Goal: Transaction & Acquisition: Obtain resource

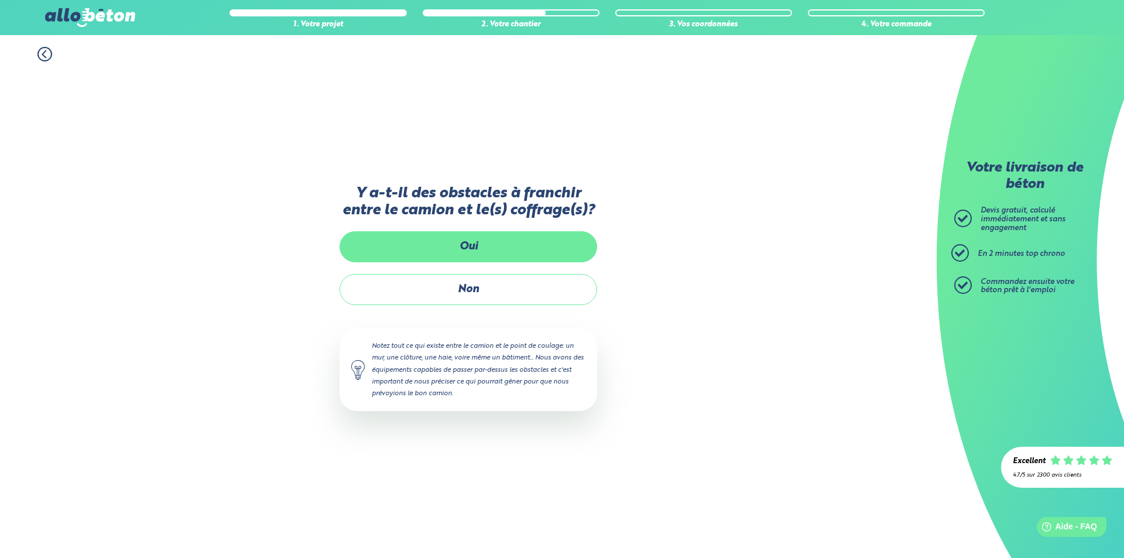
click at [462, 243] on label "Oui" at bounding box center [469, 246] width 258 height 31
click at [0, 0] on input "Oui" at bounding box center [0, 0] width 0 height 0
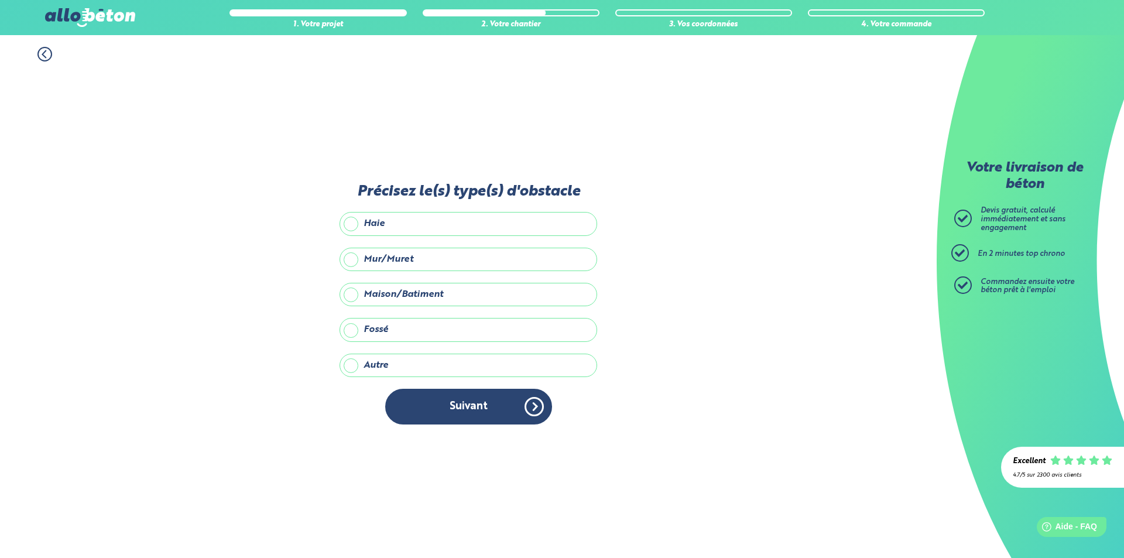
click at [434, 227] on label "Haie" at bounding box center [469, 223] width 258 height 23
click at [0, 0] on input "Haie" at bounding box center [0, 0] width 0 height 0
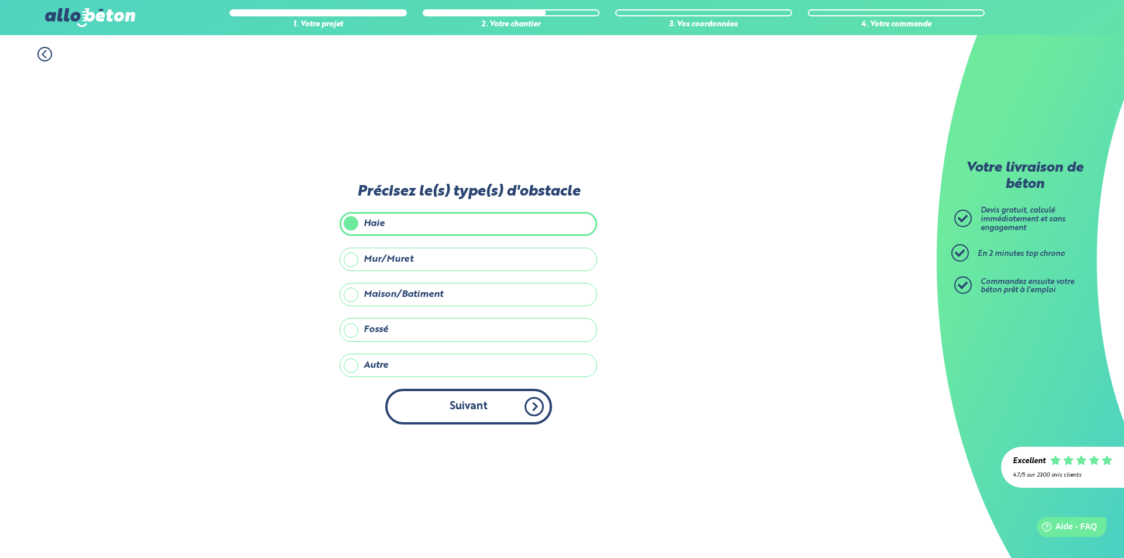
click at [478, 403] on button "Suivant" at bounding box center [468, 407] width 167 height 36
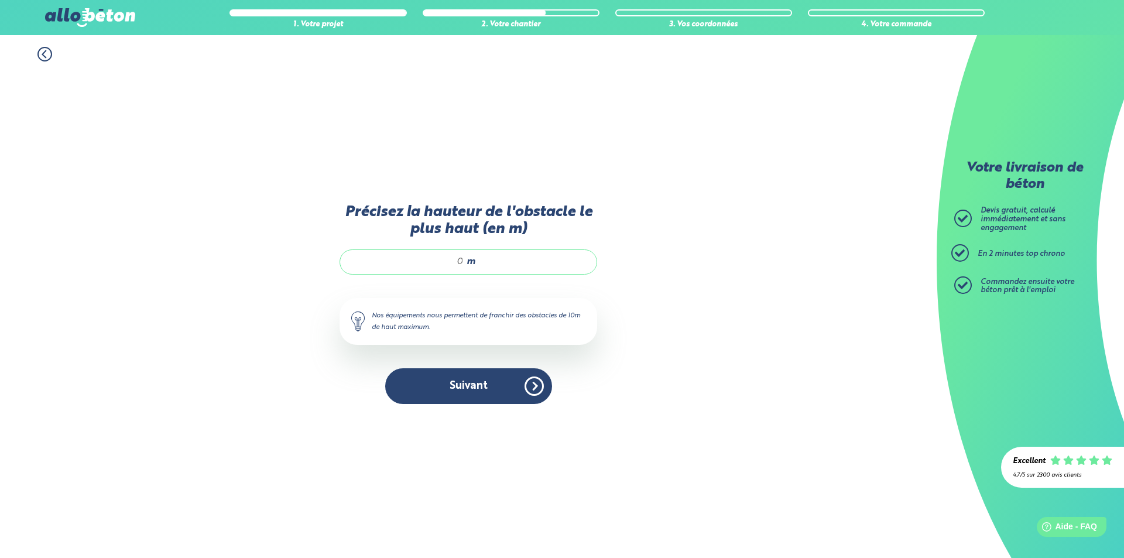
click at [461, 266] on input "Précisez la hauteur de l'obstacle le plus haut (en m)" at bounding box center [408, 262] width 112 height 12
type input "2"
click at [468, 372] on button "Suivant" at bounding box center [468, 386] width 167 height 36
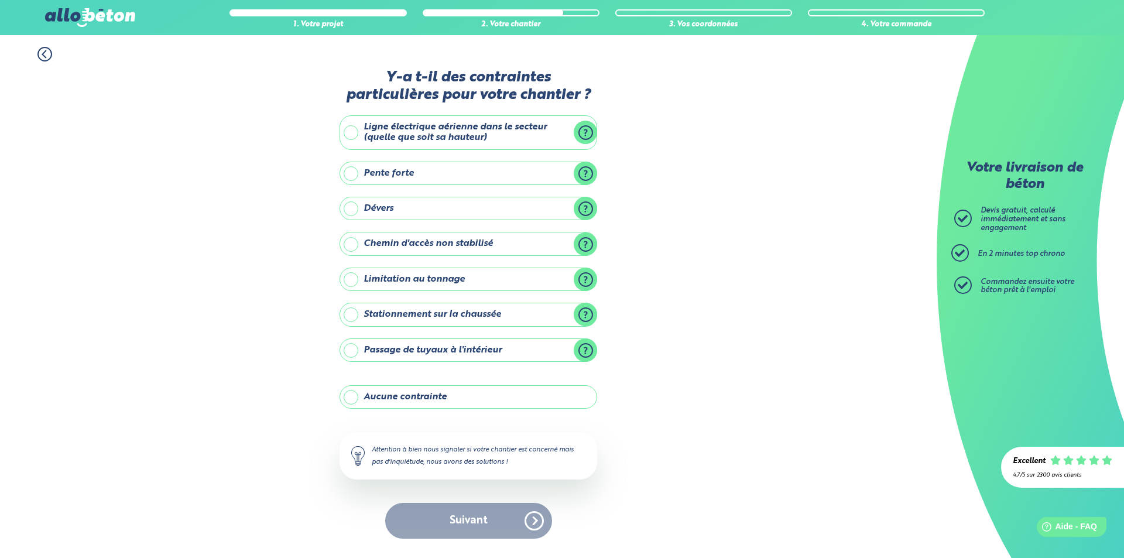
click at [434, 399] on label "Aucune contrainte" at bounding box center [469, 396] width 258 height 23
click at [0, 0] on input "Aucune contrainte" at bounding box center [0, 0] width 0 height 0
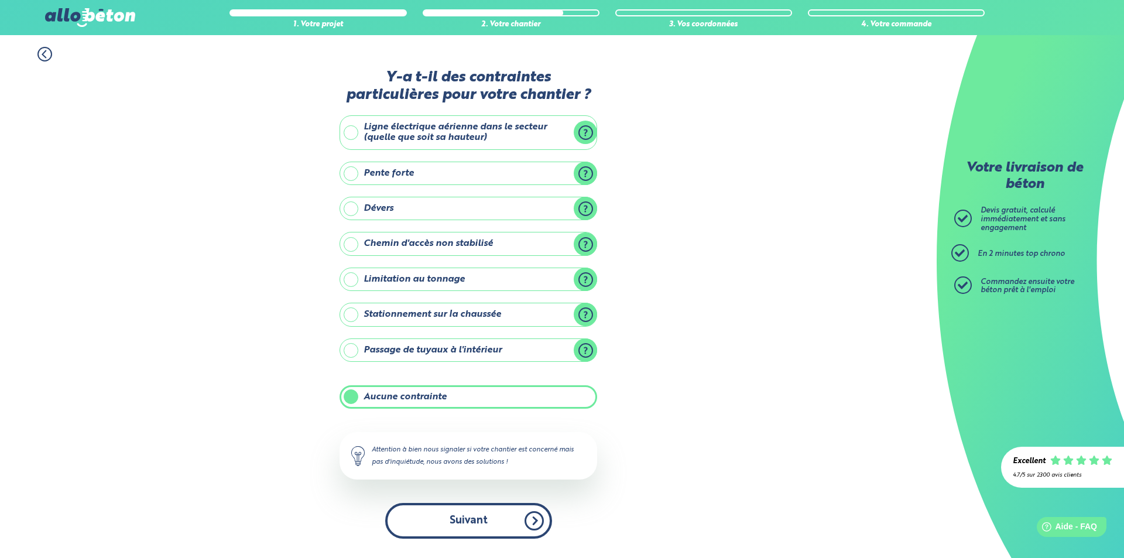
click at [469, 531] on button "Suivant" at bounding box center [468, 521] width 167 height 36
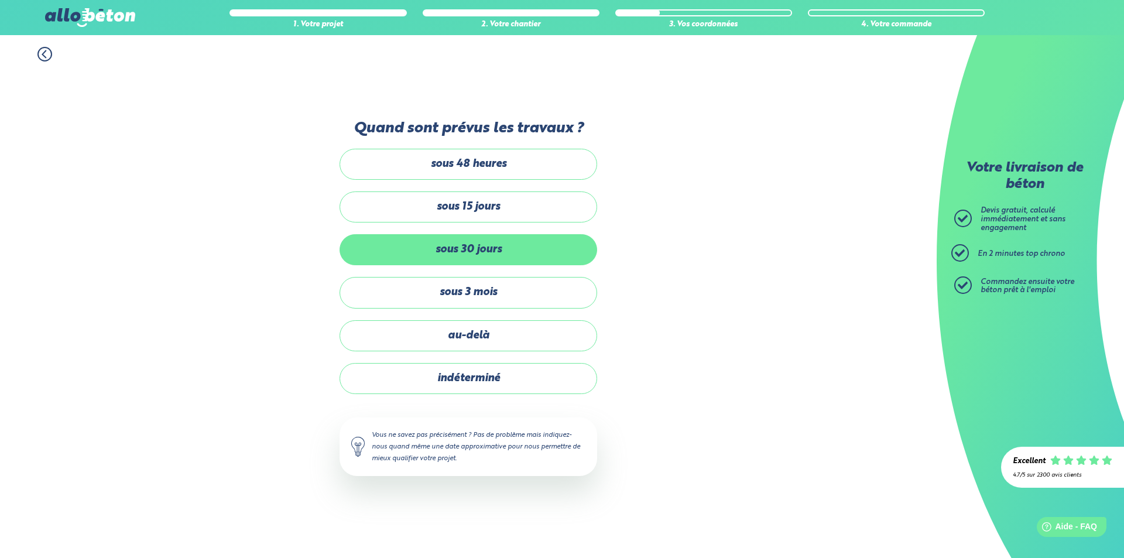
click at [465, 245] on label "sous 30 jours" at bounding box center [469, 249] width 258 height 31
click at [0, 0] on input "sous 30 jours" at bounding box center [0, 0] width 0 height 0
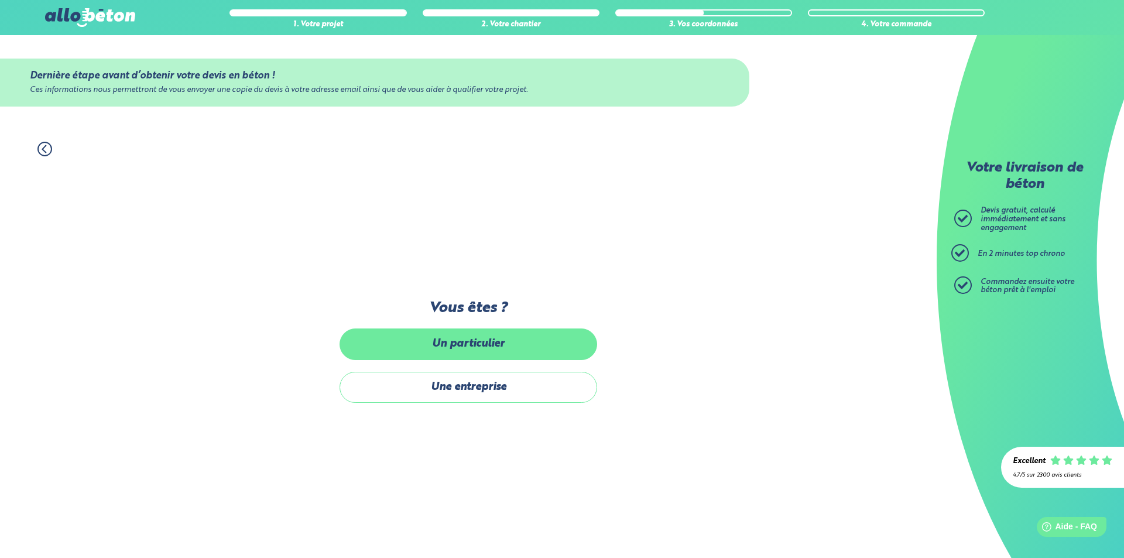
click at [458, 344] on label "Un particulier" at bounding box center [469, 343] width 258 height 31
click at [0, 0] on input "Un particulier" at bounding box center [0, 0] width 0 height 0
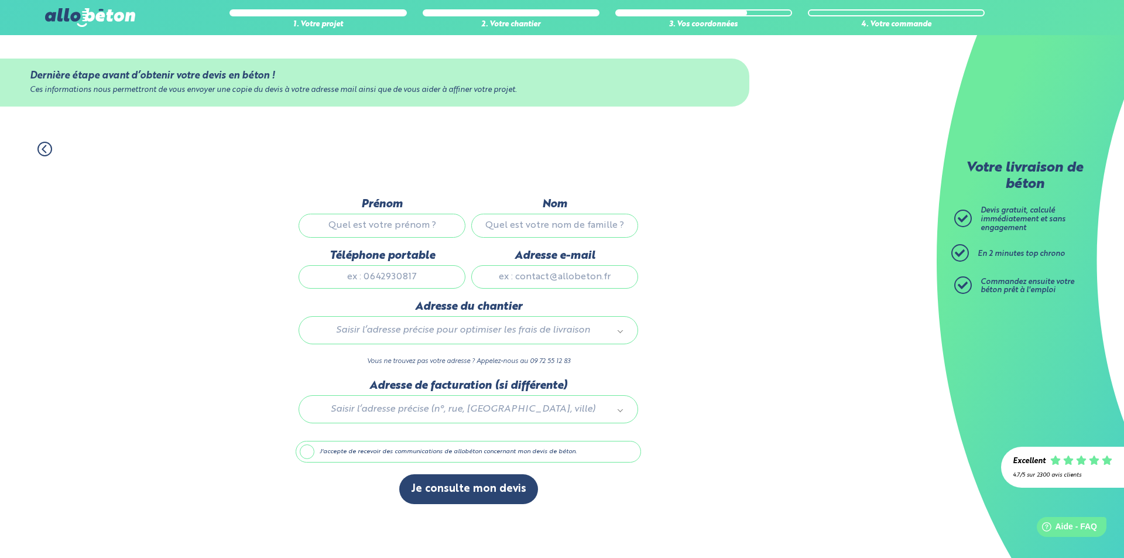
click at [400, 224] on input "Prénom" at bounding box center [382, 225] width 167 height 23
type input "dimitri"
type input "ficheux"
type input "d.ficheux@ispompe.fr"
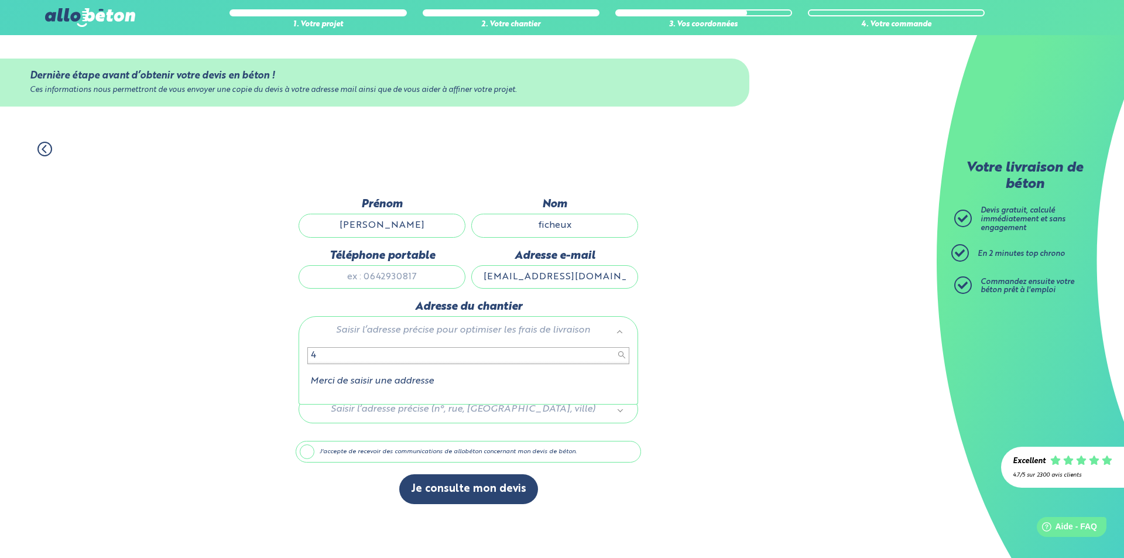
type input "4"
type input "4 rue pegase tra"
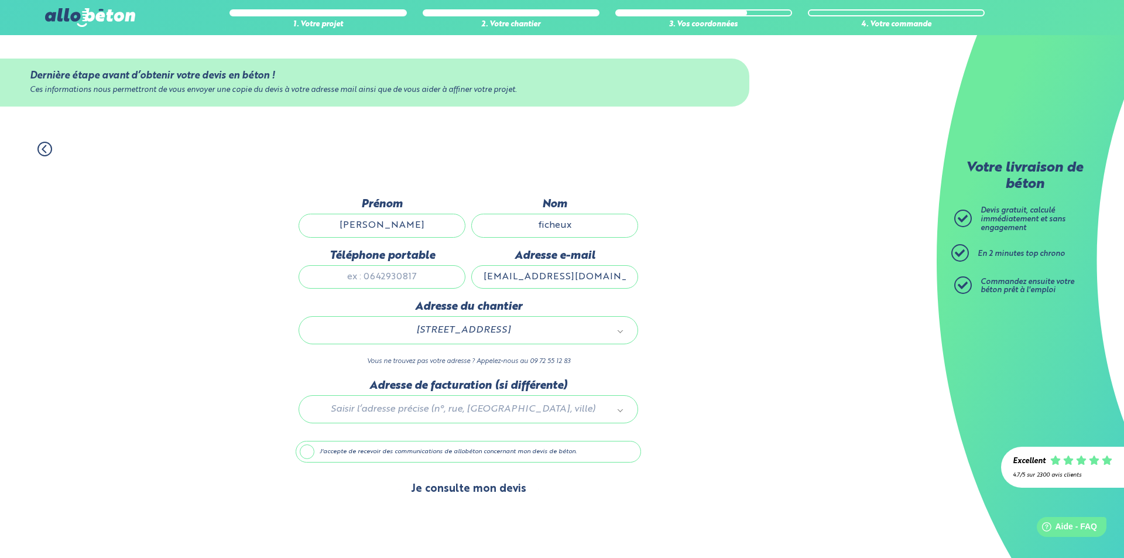
click at [427, 484] on button "Je consulte mon devis" at bounding box center [468, 489] width 139 height 30
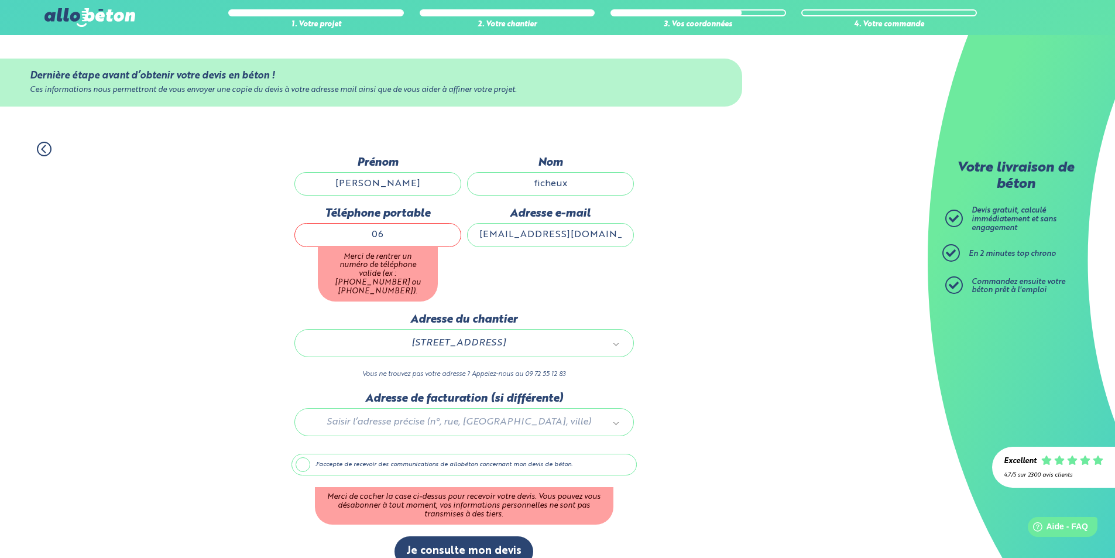
type input "0"
type input "0638772861"
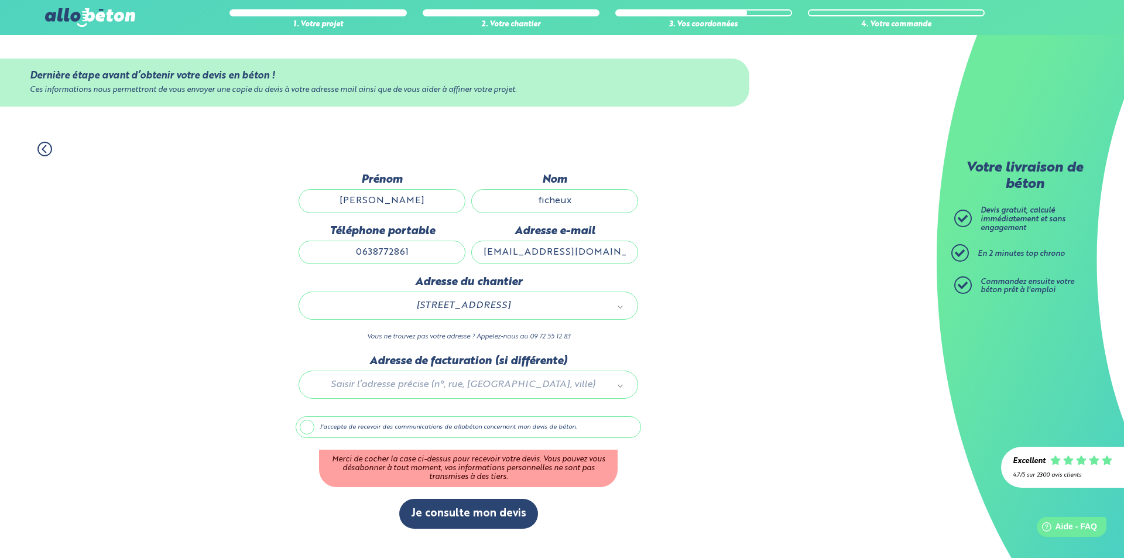
click at [642, 290] on div "1. Votre projet 2. Votre chantier 3. Vos coordonnées 4. Votre commande Dernière…" at bounding box center [468, 344] width 937 height 428
click at [308, 428] on label "J'accepte de recevoir des communications de allobéton concernant mon devis de b…" at bounding box center [468, 427] width 345 height 22
click at [0, 0] on input "J'accepte de recevoir des communications de allobéton concernant mon devis de b…" at bounding box center [0, 0] width 0 height 0
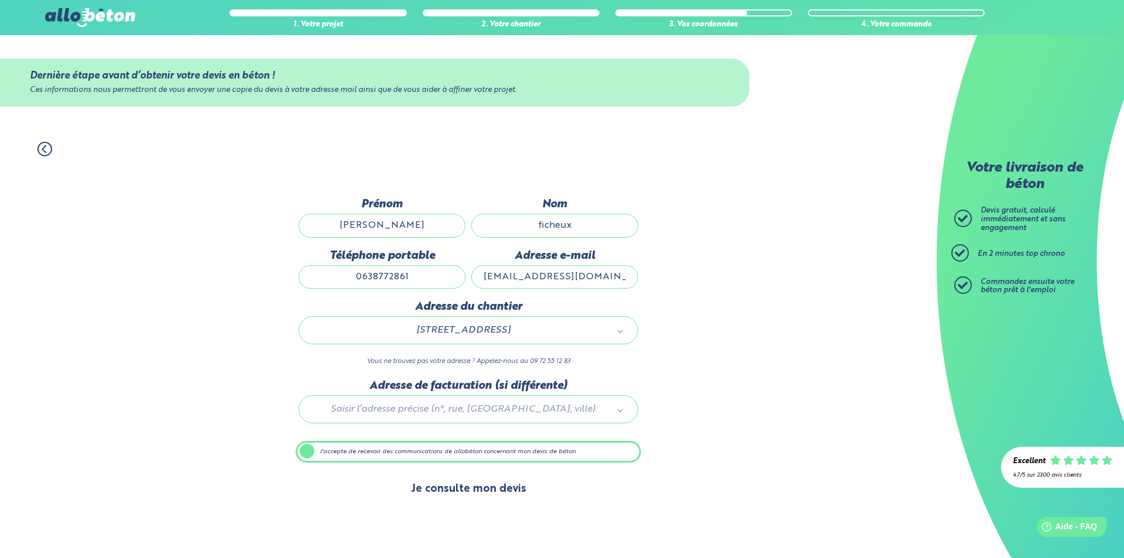
click at [467, 495] on button "Je consulte mon devis" at bounding box center [468, 489] width 139 height 30
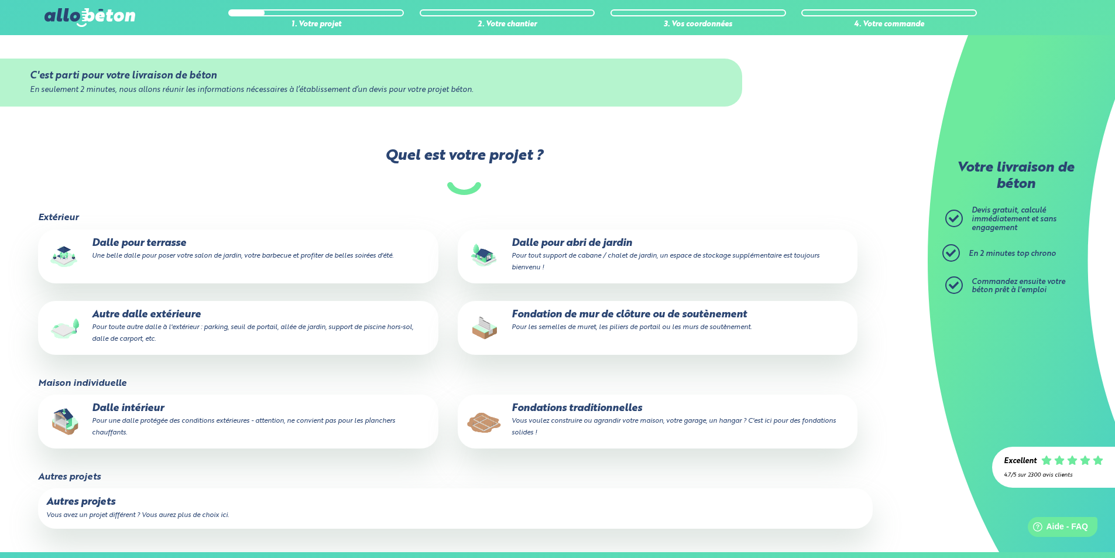
click at [166, 252] on small "Une belle dalle pour poser votre salon de jardin, votre barbecue et profiter de…" at bounding box center [242, 255] width 301 height 7
click at [0, 0] on input "Dalle pour terrasse Une belle dalle pour poser votre salon de jardin, votre bar…" at bounding box center [0, 0] width 0 height 0
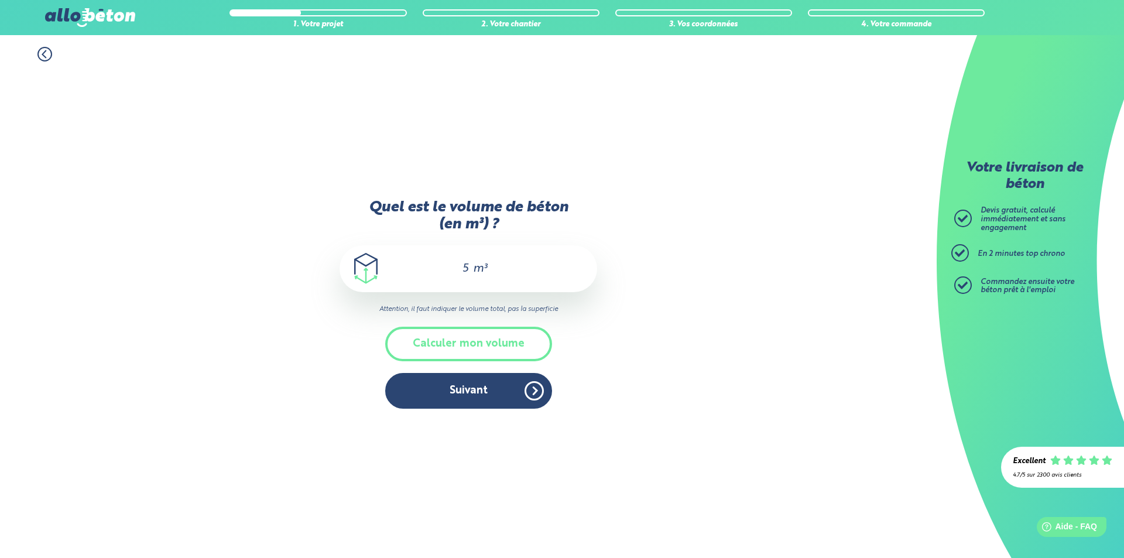
drag, startPoint x: 455, startPoint y: 268, endPoint x: 474, endPoint y: 272, distance: 19.6
click at [474, 272] on div "5 m³" at bounding box center [469, 268] width 258 height 47
type input "25"
click at [498, 345] on button "Calculer mon volume" at bounding box center [468, 344] width 167 height 35
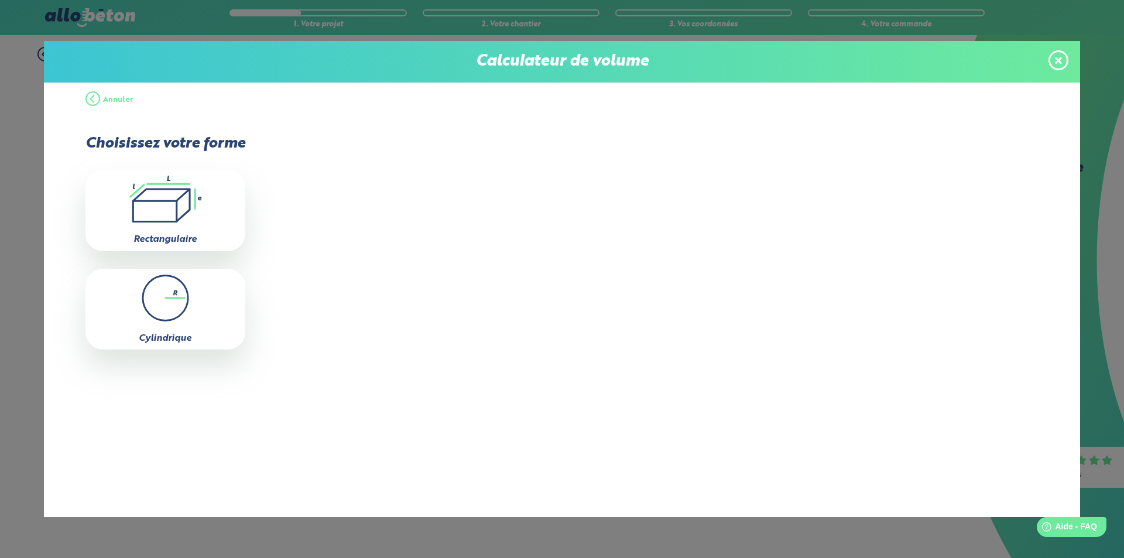
click at [97, 96] on button "Annuler" at bounding box center [109, 100] width 48 height 35
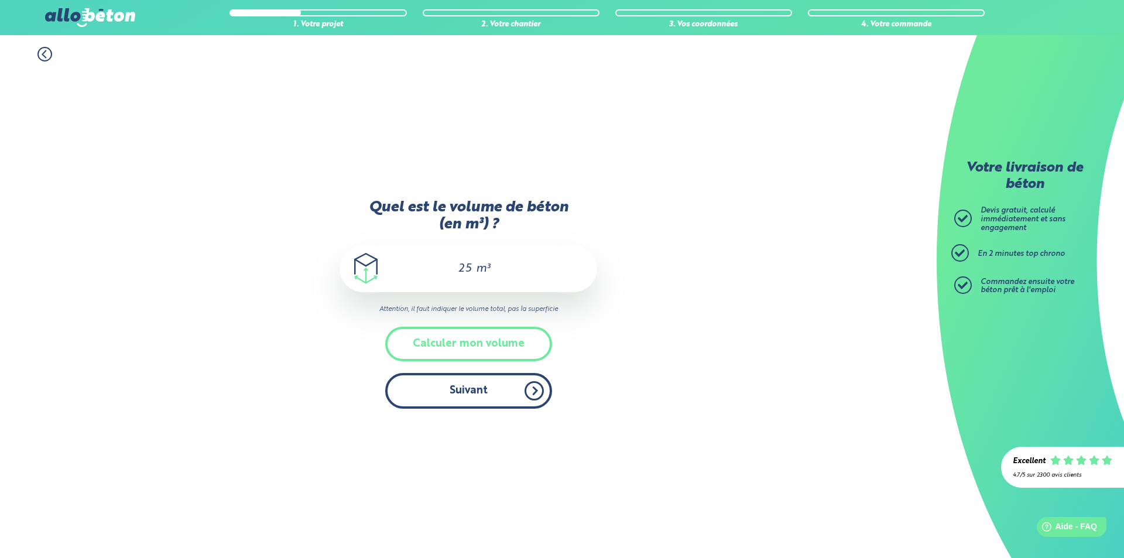
click at [479, 388] on button "Suivant" at bounding box center [468, 391] width 167 height 36
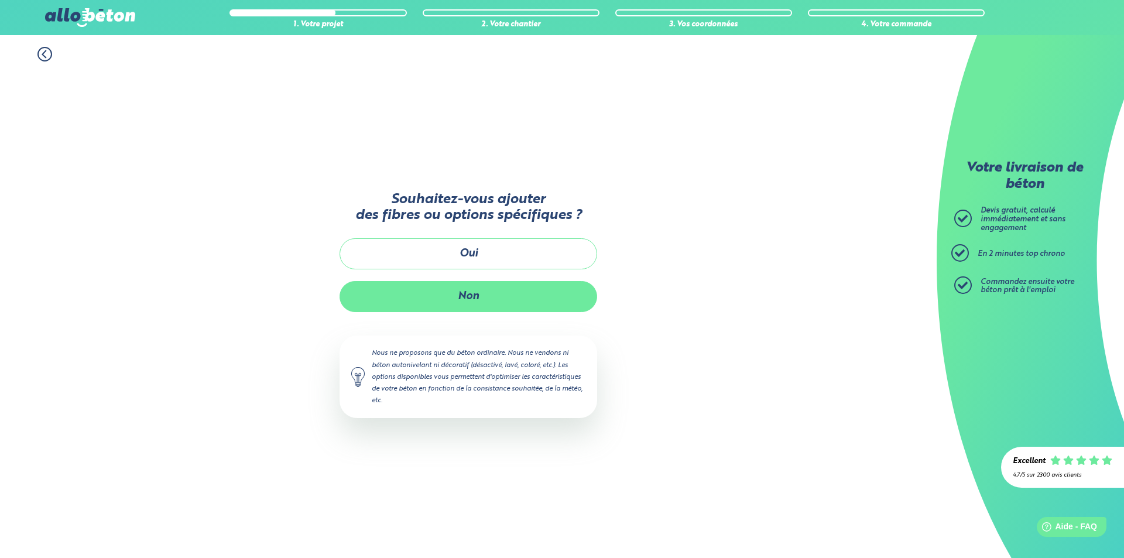
click at [478, 296] on button "Non" at bounding box center [469, 296] width 258 height 31
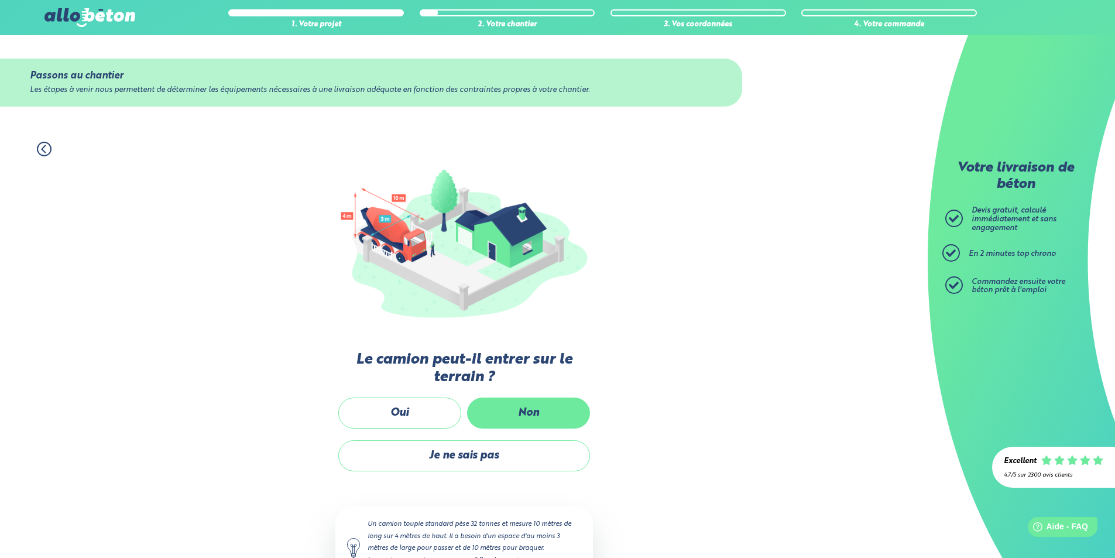
click at [532, 417] on label "Non" at bounding box center [528, 412] width 123 height 31
click at [0, 0] on input "Non" at bounding box center [0, 0] width 0 height 0
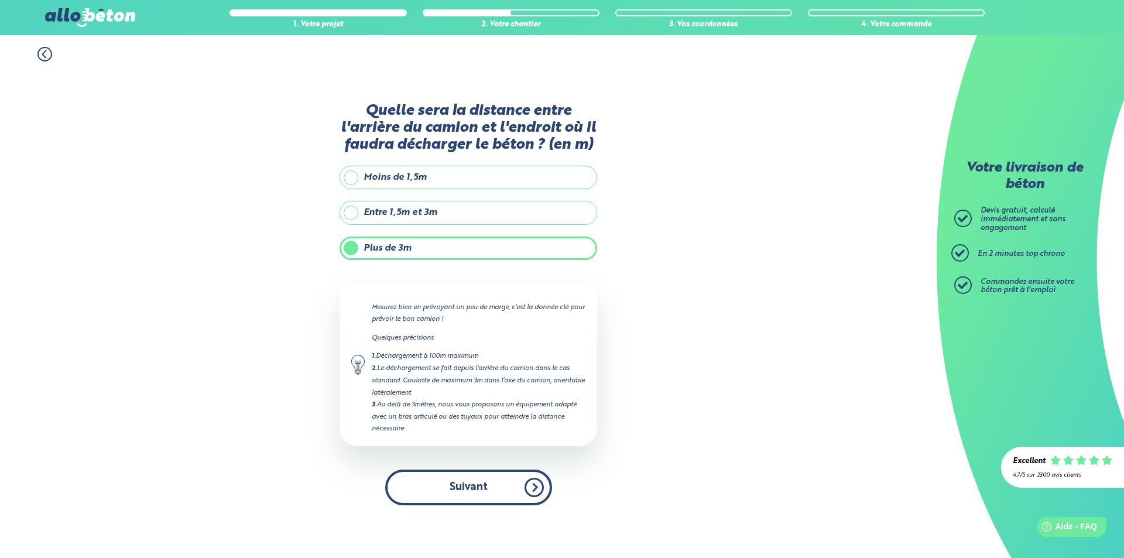
click at [467, 495] on button "Suivant" at bounding box center [468, 487] width 167 height 36
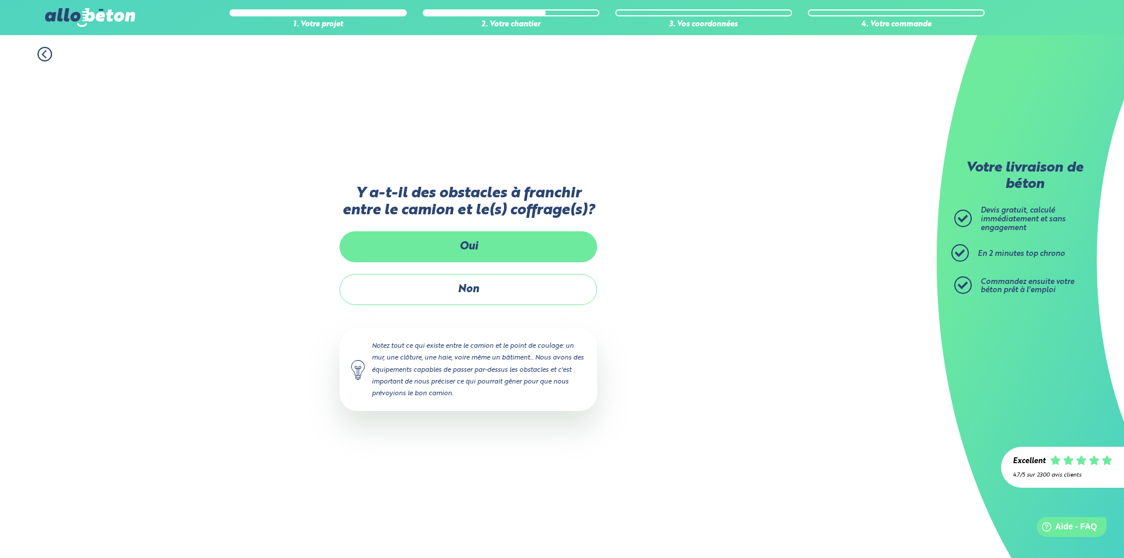
click at [474, 252] on label "Oui" at bounding box center [469, 246] width 258 height 31
click at [0, 0] on input "Oui" at bounding box center [0, 0] width 0 height 0
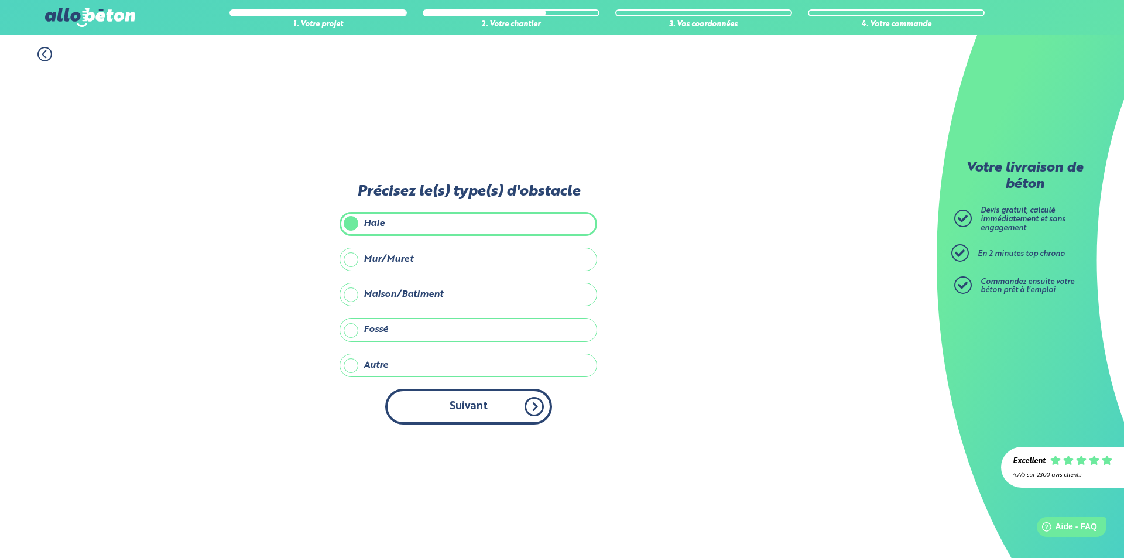
click at [459, 408] on button "Suivant" at bounding box center [468, 407] width 167 height 36
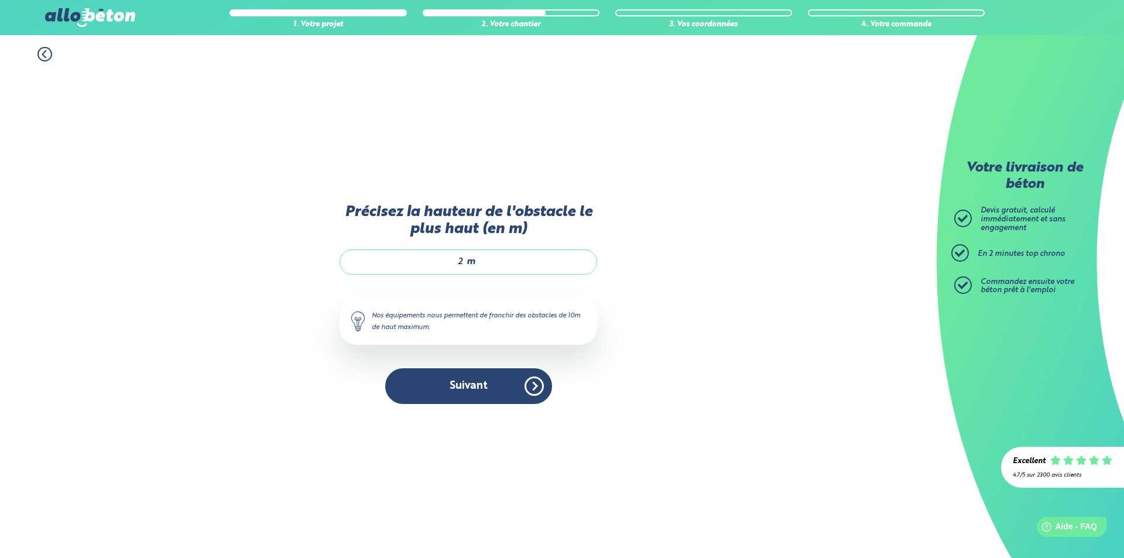
drag, startPoint x: 453, startPoint y: 267, endPoint x: 467, endPoint y: 267, distance: 14.0
click at [467, 267] on div "2 m" at bounding box center [469, 261] width 258 height 25
type input "10"
click at [452, 382] on button "Suivant" at bounding box center [468, 386] width 167 height 36
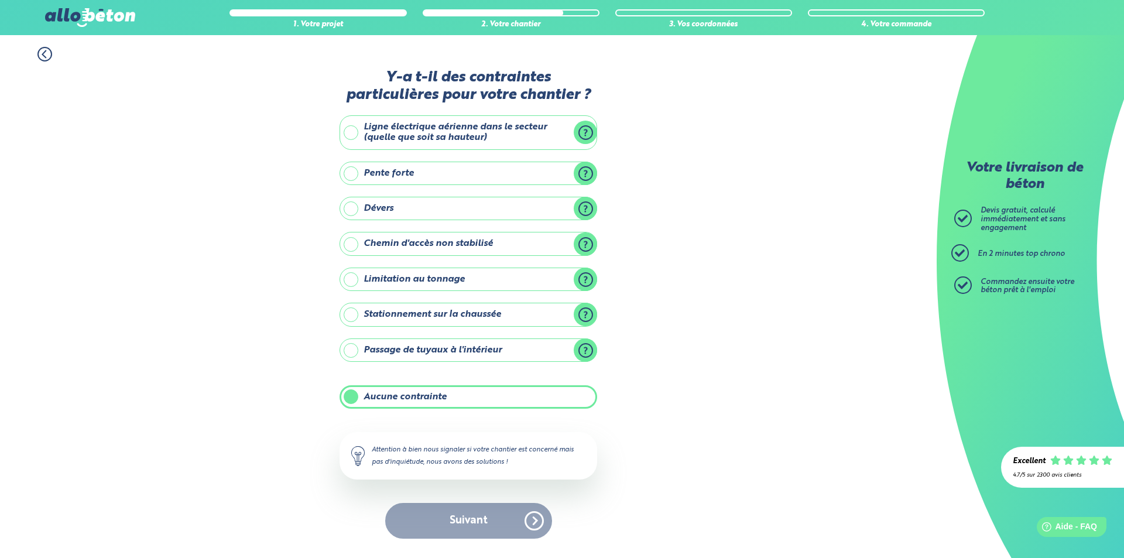
click at [419, 403] on label "Aucune contrainte" at bounding box center [469, 396] width 258 height 23
click at [0, 0] on input "Aucune contrainte" at bounding box center [0, 0] width 0 height 0
click at [419, 403] on label "Aucune contrainte" at bounding box center [469, 396] width 258 height 23
click at [0, 0] on input "Aucune contrainte" at bounding box center [0, 0] width 0 height 0
click at [450, 520] on button "Suivant" at bounding box center [468, 521] width 167 height 36
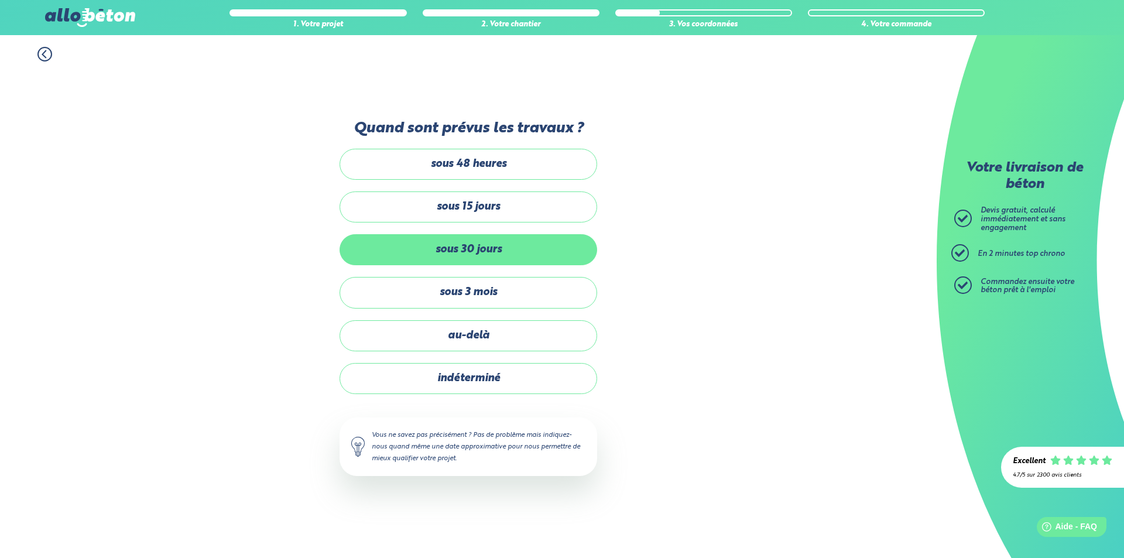
click at [477, 252] on label "sous 30 jours" at bounding box center [469, 249] width 258 height 31
click at [0, 0] on input "sous 30 jours" at bounding box center [0, 0] width 0 height 0
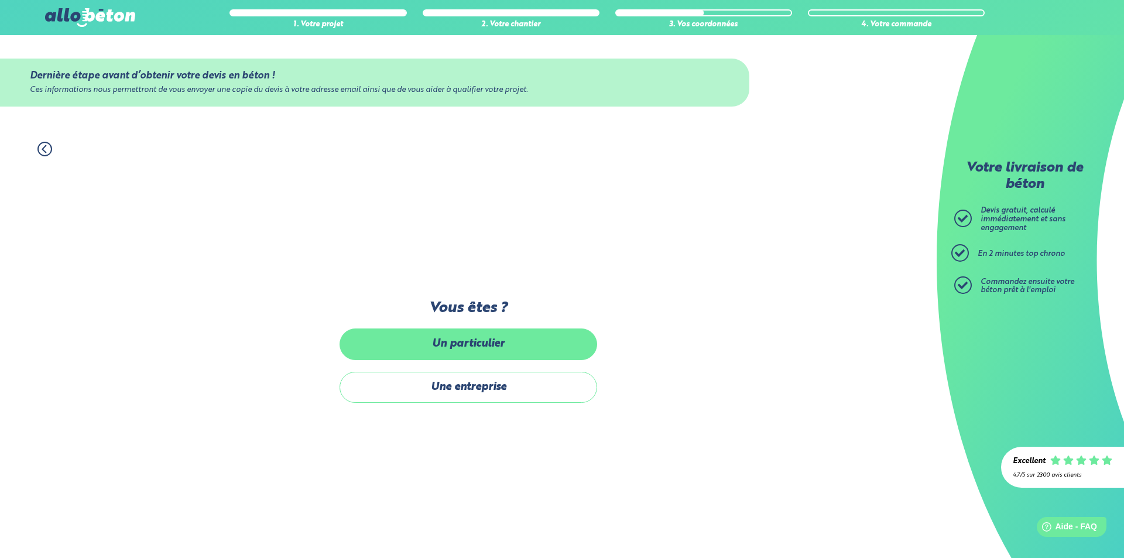
click at [474, 345] on label "Un particulier" at bounding box center [469, 343] width 258 height 31
click at [0, 0] on input "Un particulier" at bounding box center [0, 0] width 0 height 0
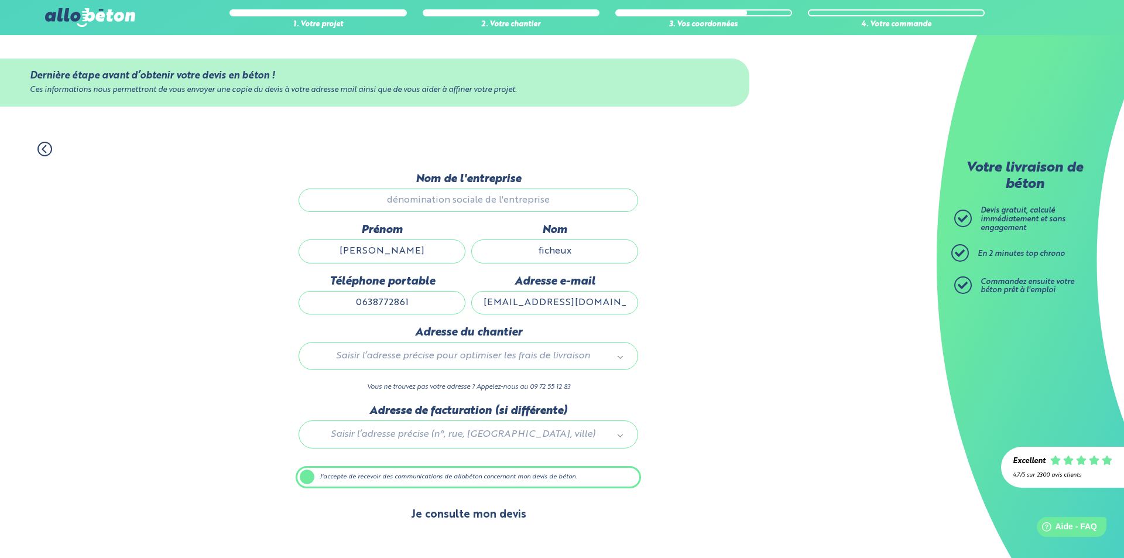
click at [473, 513] on button "Je consulte mon devis" at bounding box center [468, 515] width 139 height 30
click at [36, 152] on div "1. Votre projet 2. Votre chantier 3. Vos coordonnées 4. Votre commande" at bounding box center [468, 143] width 937 height 26
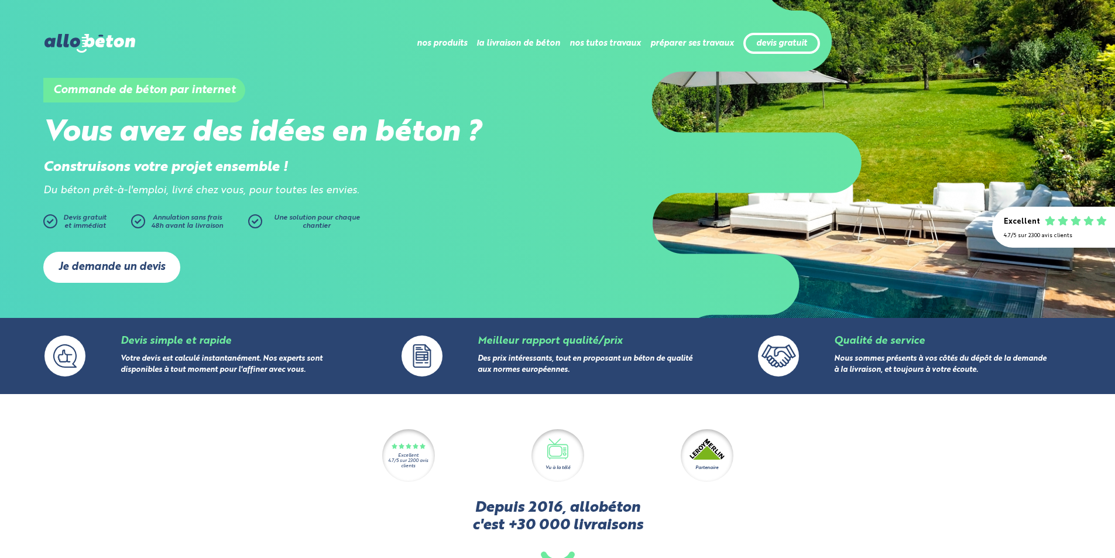
click at [83, 261] on link "Je demande un devis" at bounding box center [111, 267] width 137 height 31
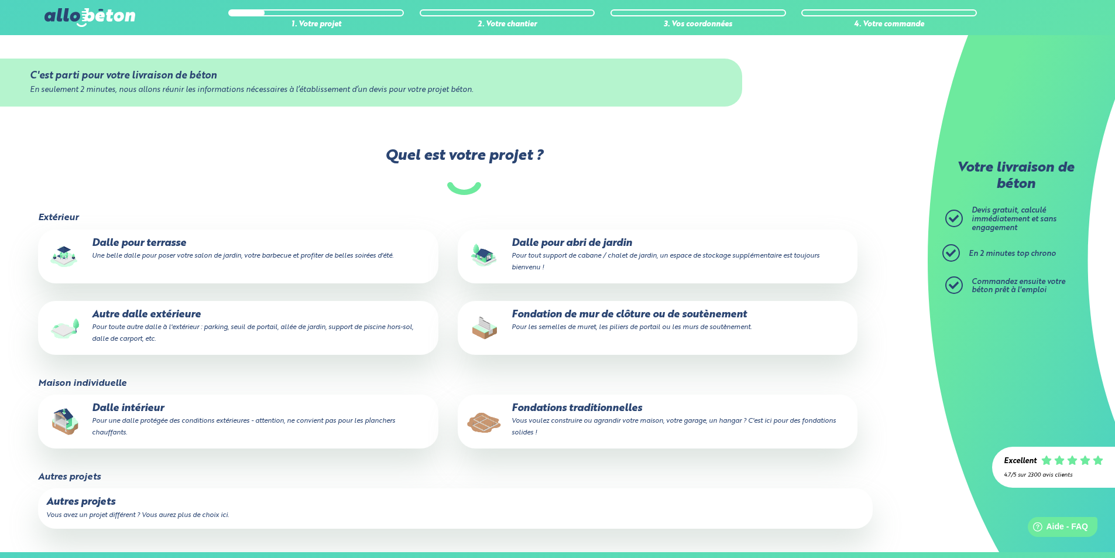
click at [162, 255] on small "Une belle dalle pour poser votre salon de jardin, votre barbecue et profiter de…" at bounding box center [242, 255] width 301 height 7
click at [0, 0] on input "Dalle pour terrasse Une belle dalle pour poser votre salon de jardin, votre bar…" at bounding box center [0, 0] width 0 height 0
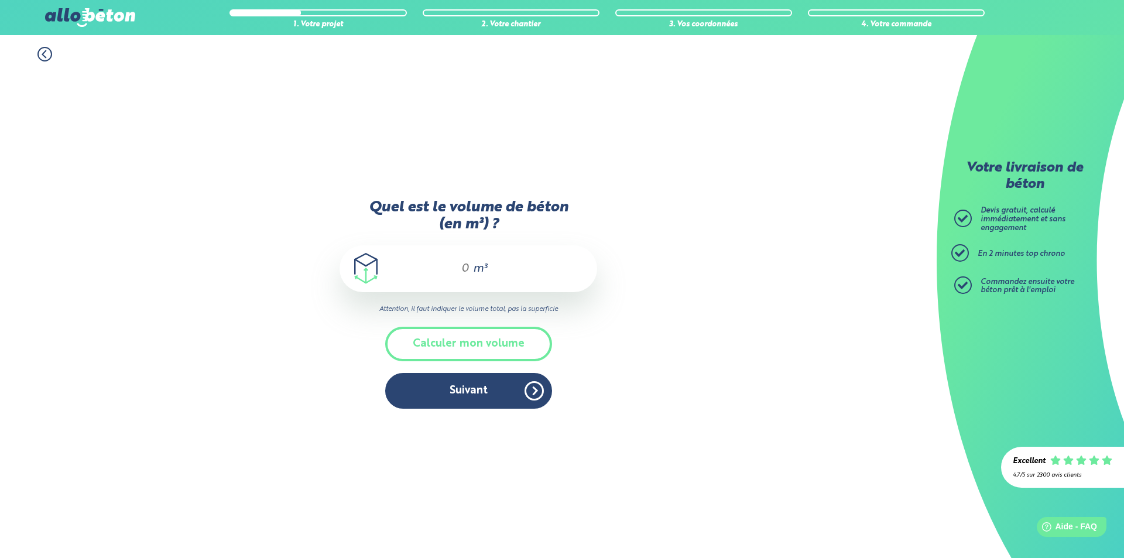
drag, startPoint x: 453, startPoint y: 264, endPoint x: 469, endPoint y: 271, distance: 17.3
click at [469, 271] on input "Quel est le volume de béton (en m³) ?" at bounding box center [460, 269] width 20 height 14
type input "25"
click at [475, 340] on button "Calculer mon volume" at bounding box center [468, 344] width 167 height 35
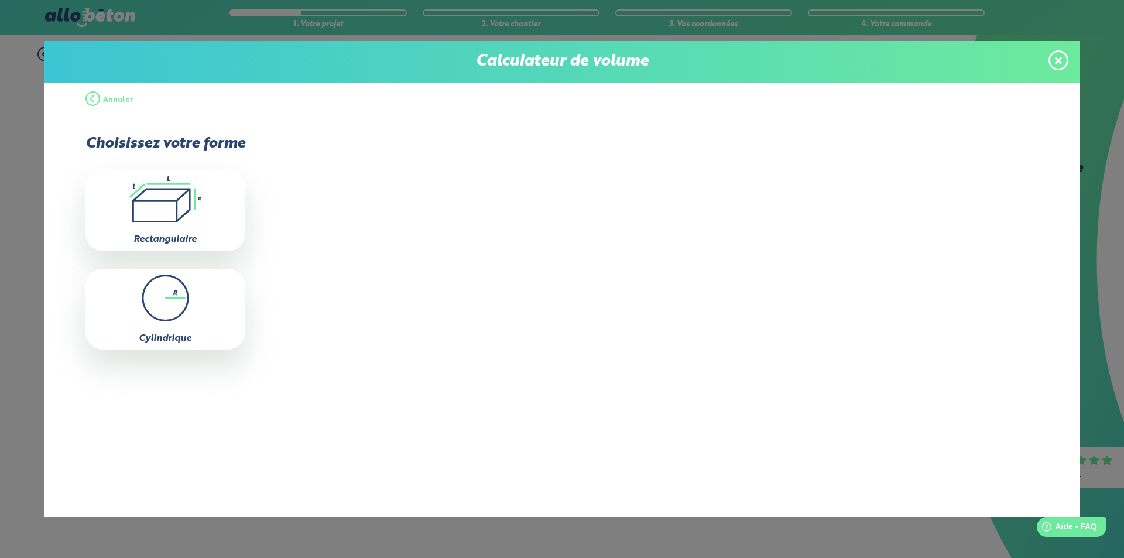
click at [95, 96] on button "Annuler" at bounding box center [109, 100] width 48 height 35
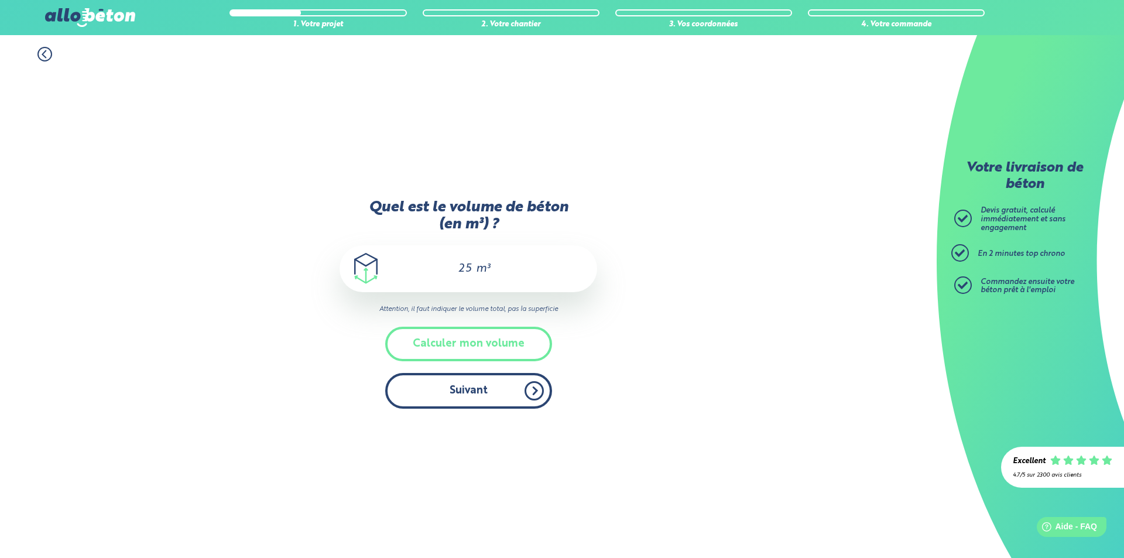
click at [451, 384] on button "Suivant" at bounding box center [468, 391] width 167 height 36
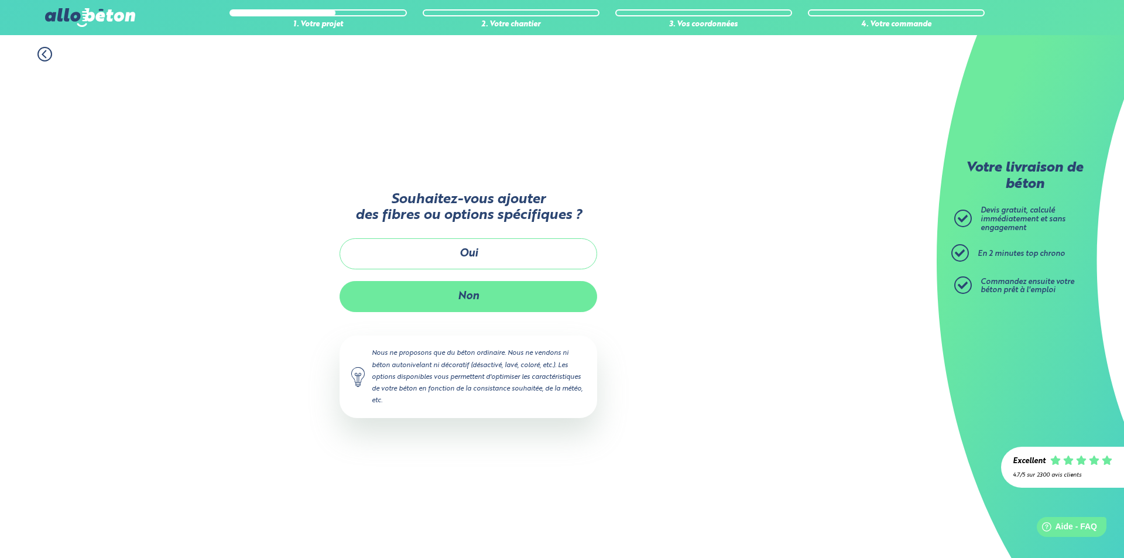
click at [450, 299] on button "Non" at bounding box center [469, 296] width 258 height 31
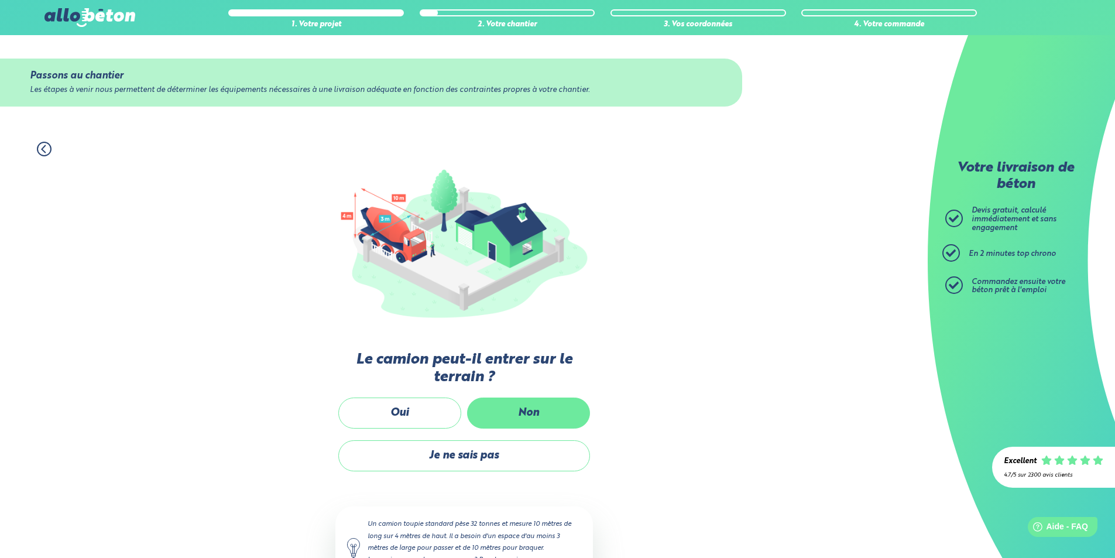
click at [524, 406] on label "Non" at bounding box center [528, 412] width 123 height 31
click at [0, 0] on input "Non" at bounding box center [0, 0] width 0 height 0
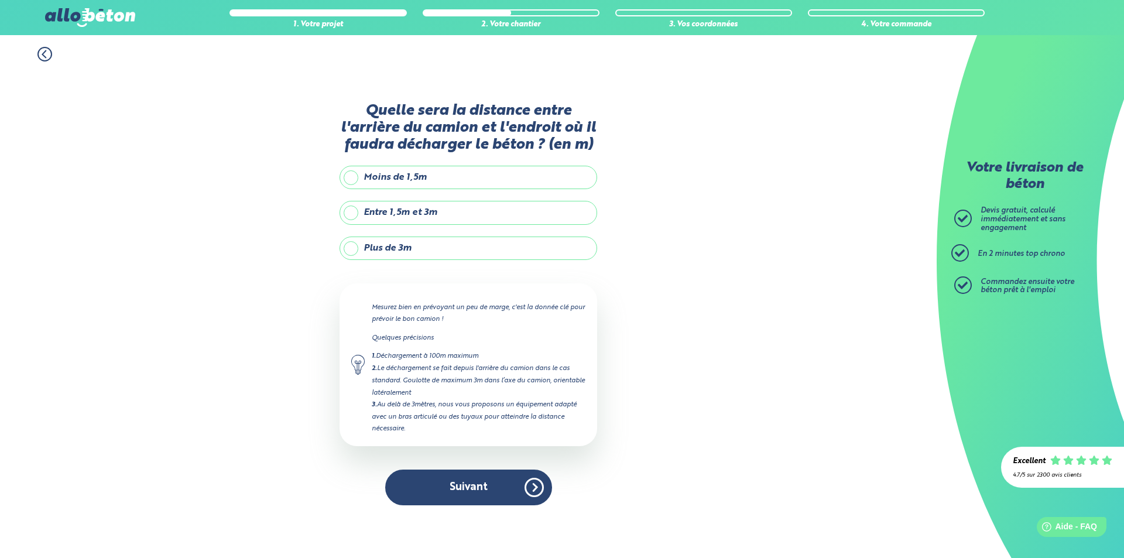
click at [486, 246] on label "Plus de 3m" at bounding box center [469, 247] width 258 height 23
click at [0, 0] on input "Plus de 3m" at bounding box center [0, 0] width 0 height 0
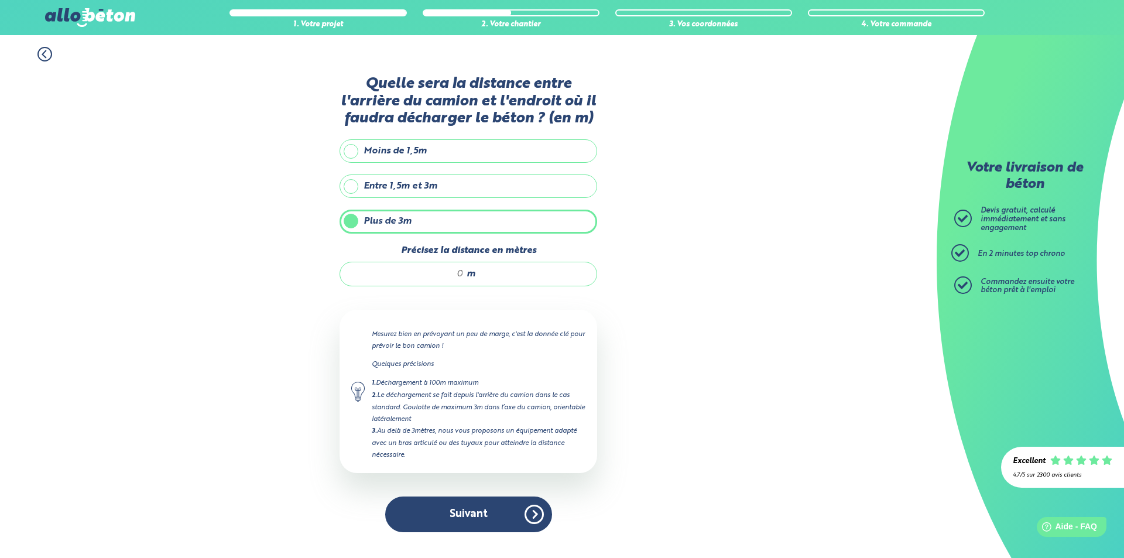
drag, startPoint x: 454, startPoint y: 275, endPoint x: 468, endPoint y: 278, distance: 14.5
click at [468, 278] on div "m" at bounding box center [469, 274] width 258 height 25
type input "25"
click at [459, 519] on button "Suivant" at bounding box center [468, 514] width 167 height 36
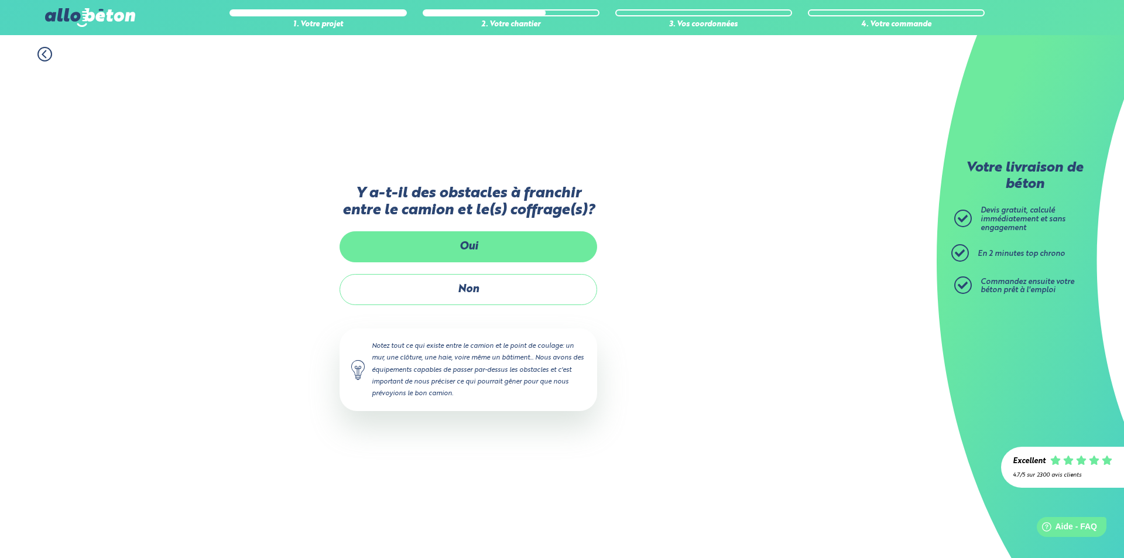
click at [467, 251] on label "Oui" at bounding box center [469, 246] width 258 height 31
click at [0, 0] on input "Oui" at bounding box center [0, 0] width 0 height 0
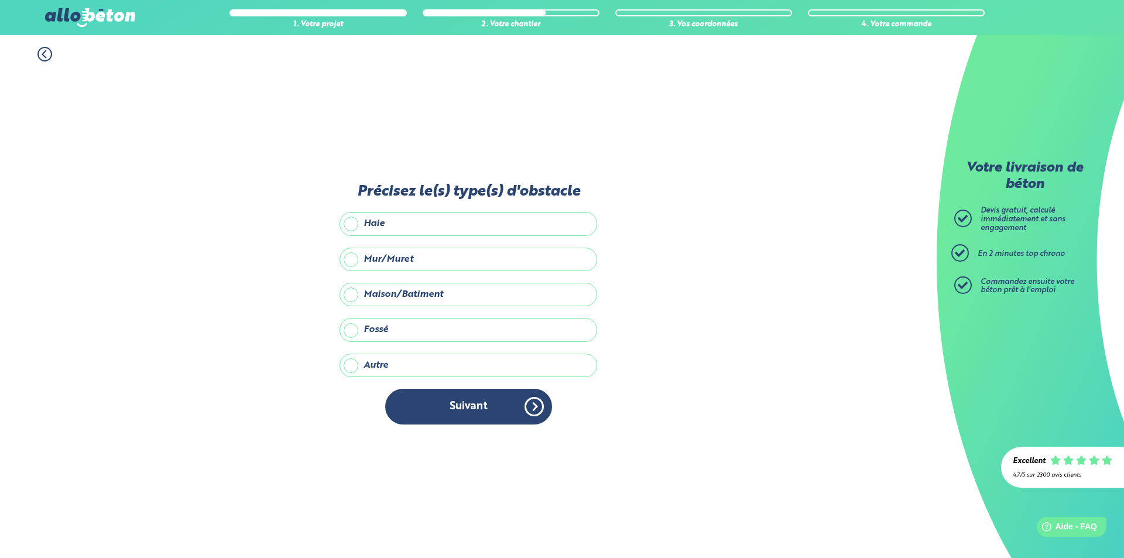
click at [426, 233] on label "Haie" at bounding box center [469, 223] width 258 height 23
click at [0, 0] on input "Haie" at bounding box center [0, 0] width 0 height 0
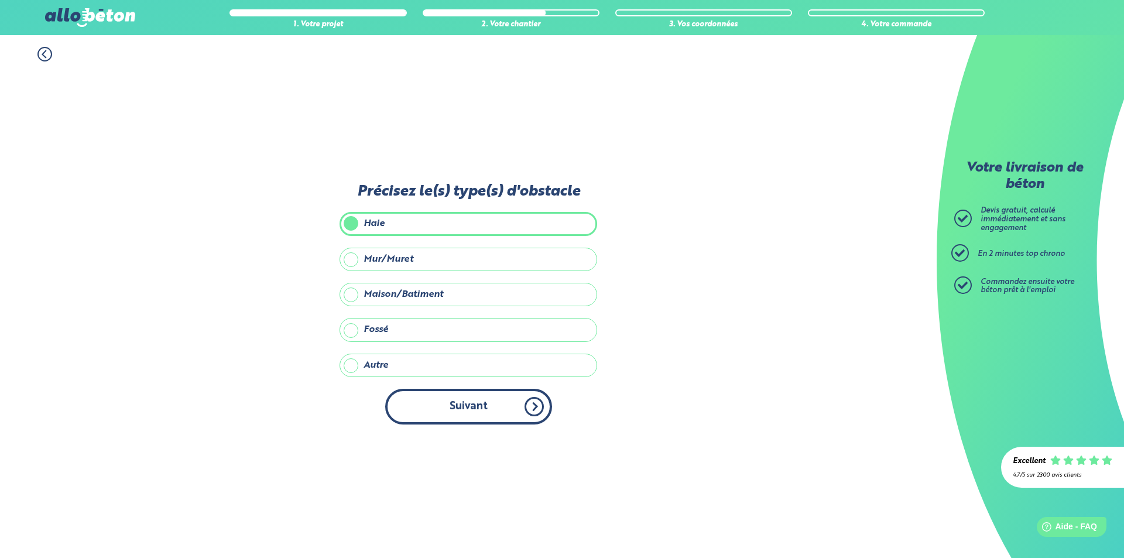
click at [456, 399] on button "Suivant" at bounding box center [468, 407] width 167 height 36
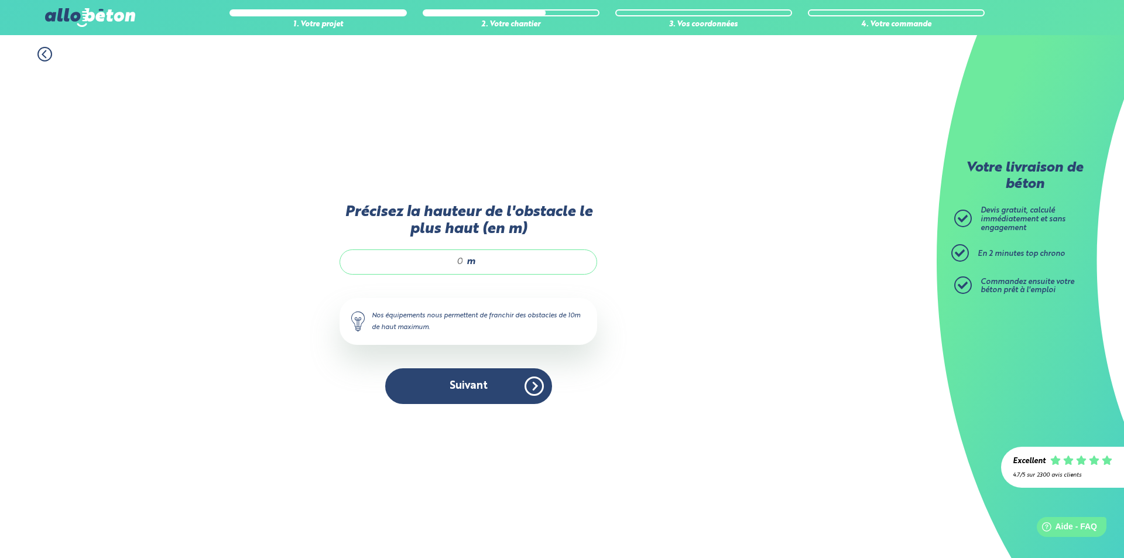
drag, startPoint x: 452, startPoint y: 258, endPoint x: 463, endPoint y: 266, distance: 13.3
click at [463, 265] on input "Précisez la hauteur de l'obstacle le plus haut (en m)" at bounding box center [408, 262] width 112 height 12
type input "6"
click at [483, 371] on button "Suivant" at bounding box center [468, 386] width 167 height 36
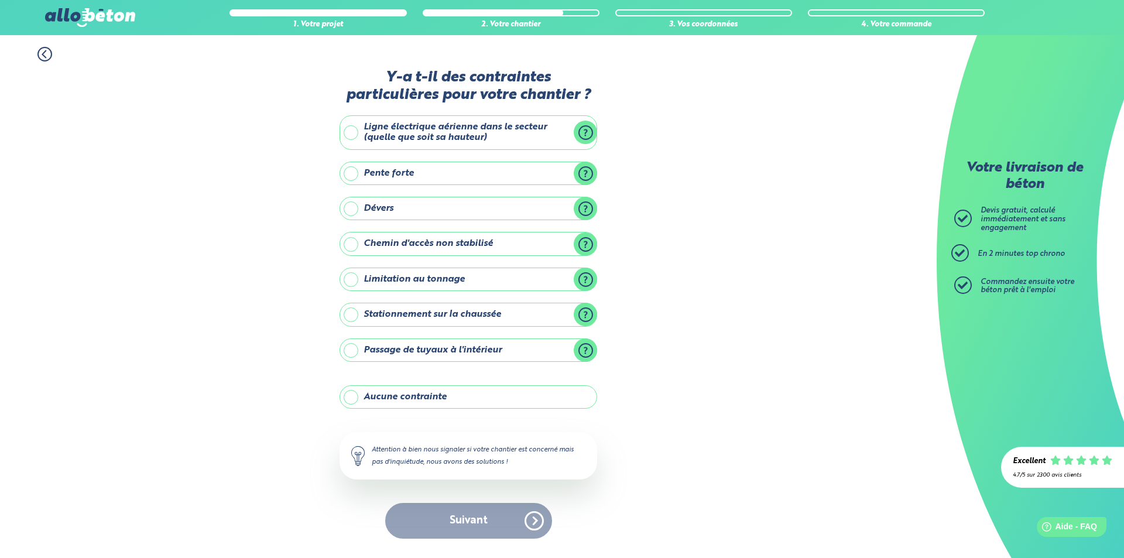
click at [400, 393] on label "Aucune contrainte" at bounding box center [469, 396] width 258 height 23
click at [0, 0] on input "Aucune contrainte" at bounding box center [0, 0] width 0 height 0
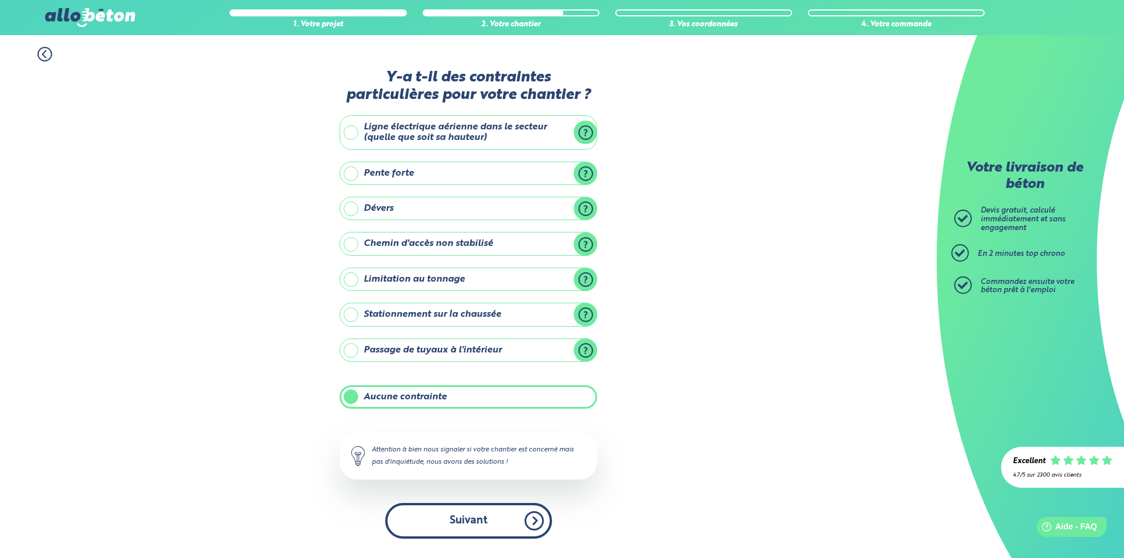
click at [460, 505] on button "Suivant" at bounding box center [468, 521] width 167 height 36
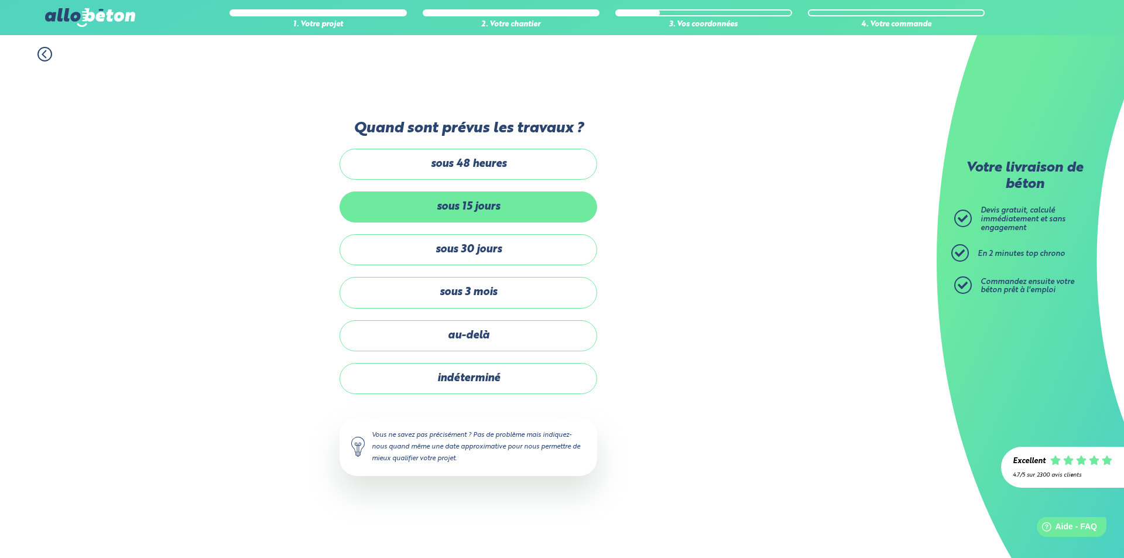
click at [472, 205] on label "sous 15 jours" at bounding box center [469, 206] width 258 height 31
click at [0, 0] on input "sous 15 jours" at bounding box center [0, 0] width 0 height 0
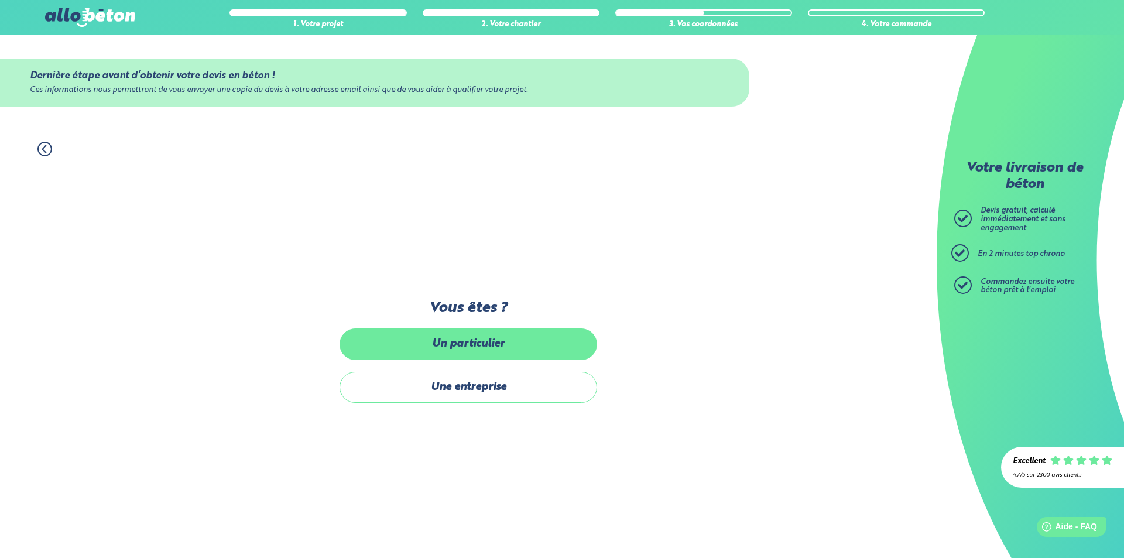
click at [474, 344] on label "Un particulier" at bounding box center [469, 343] width 258 height 31
click at [0, 0] on input "Un particulier" at bounding box center [0, 0] width 0 height 0
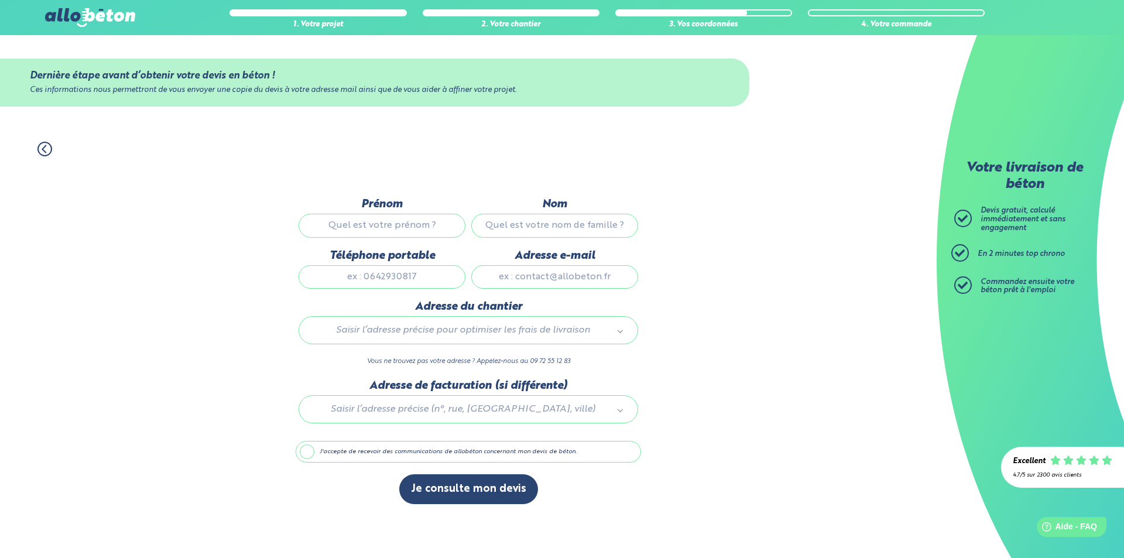
click at [418, 228] on input "Prénom" at bounding box center [382, 225] width 167 height 23
type input "dimitri"
click at [547, 228] on input "Nom" at bounding box center [554, 225] width 167 height 23
type input "Ficheux"
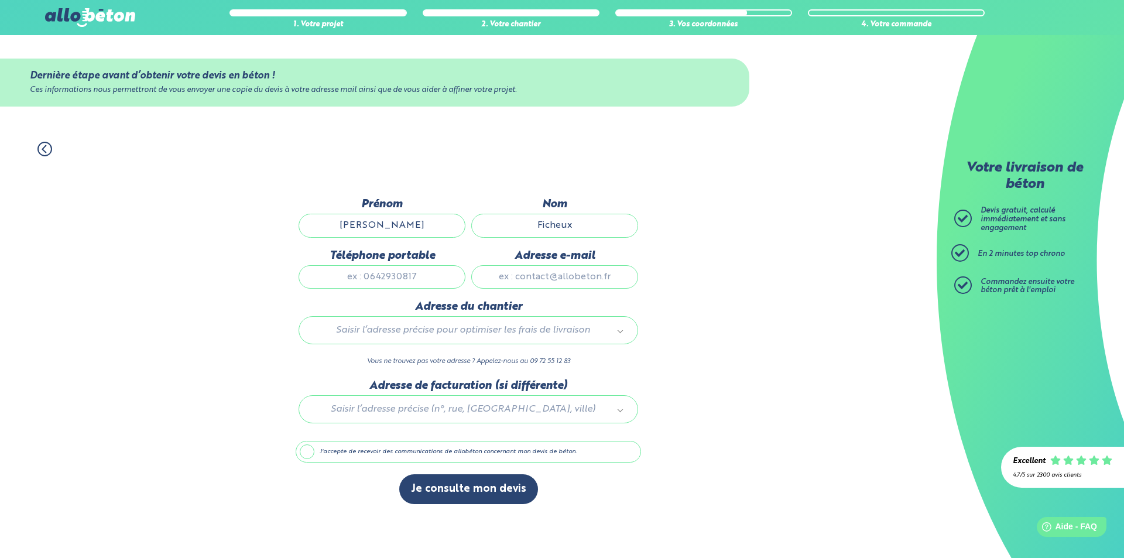
type input "0685444773"
type input "Dimitri.ficheux@gmail.com"
type input "2 rue abbe bourdon"
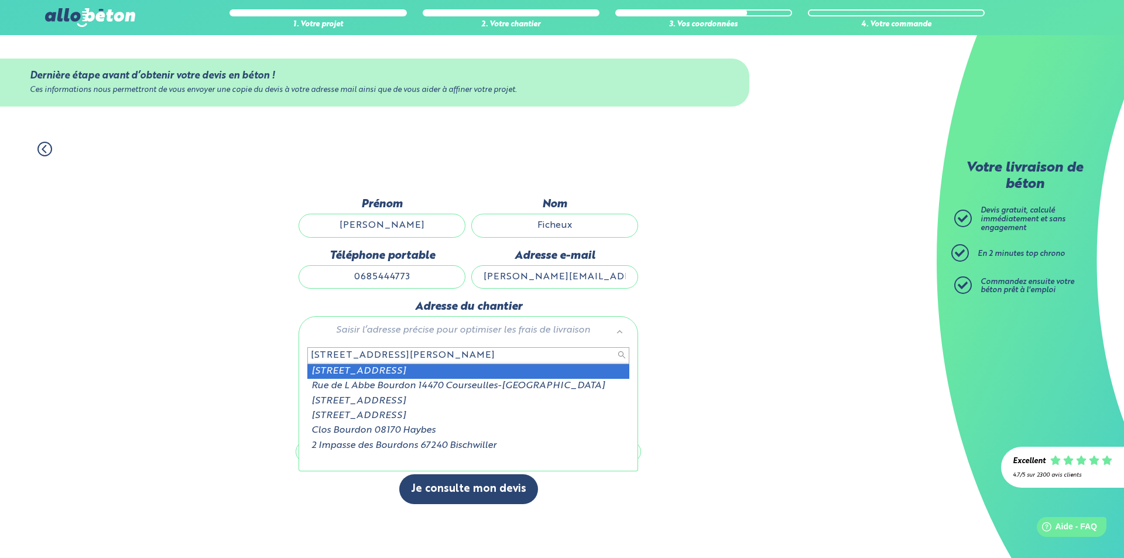
drag, startPoint x: 412, startPoint y: 355, endPoint x: 299, endPoint y: 350, distance: 113.1
click at [299, 350] on div "2 rue abbe bourdon 2 Rue de l'Abbé Bourdon 14740 Rosel Rue de L Abbe Bourdon 14…" at bounding box center [469, 406] width 340 height 130
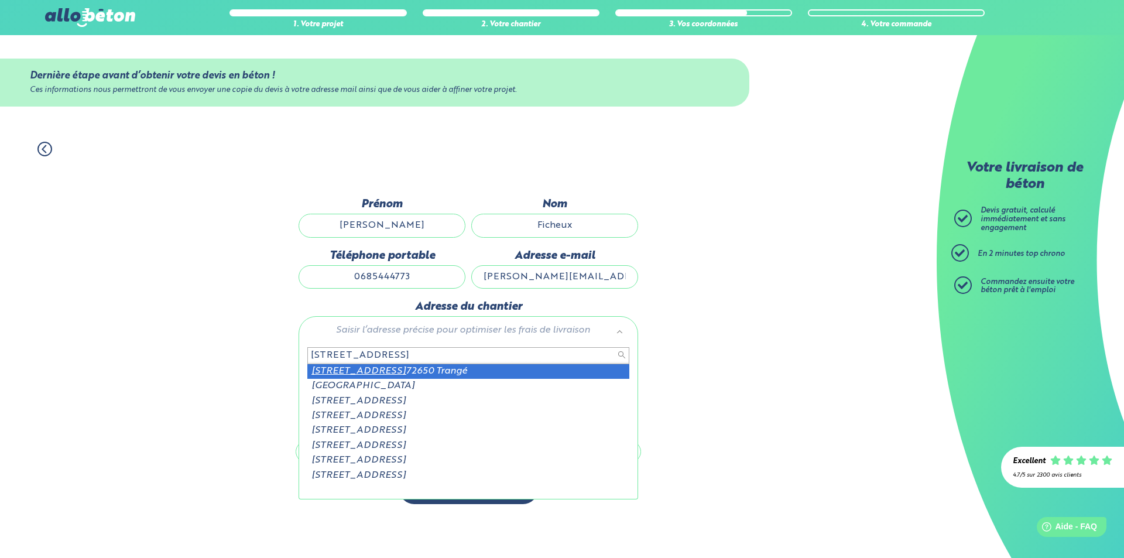
type input "4 rue de pegase"
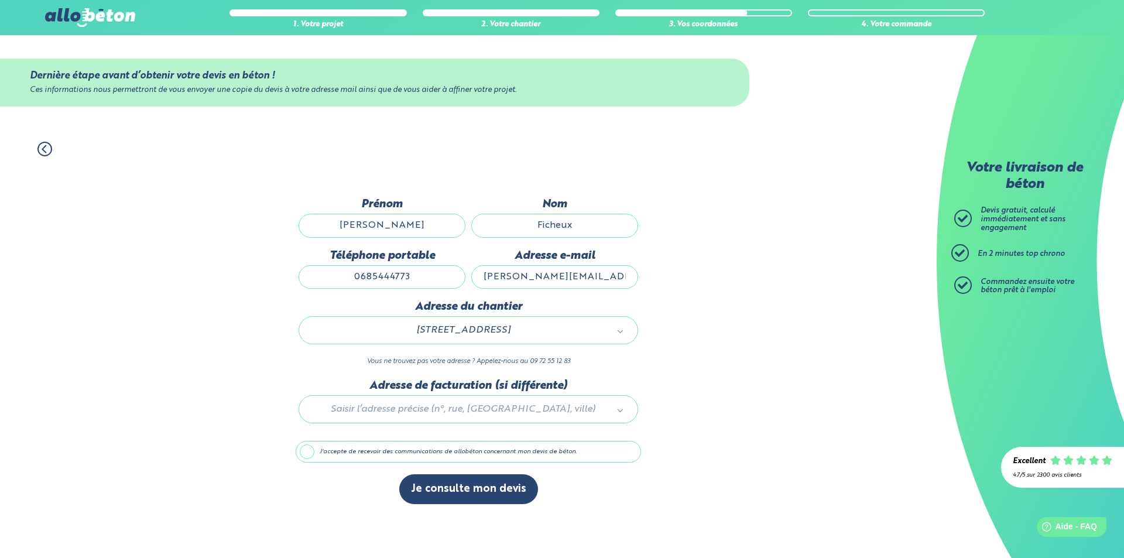
click at [303, 447] on label "J'accepte de recevoir des communications de allobéton concernant mon devis de b…" at bounding box center [468, 452] width 345 height 22
click at [0, 0] on input "J'accepte de recevoir des communications de allobéton concernant mon devis de b…" at bounding box center [0, 0] width 0 height 0
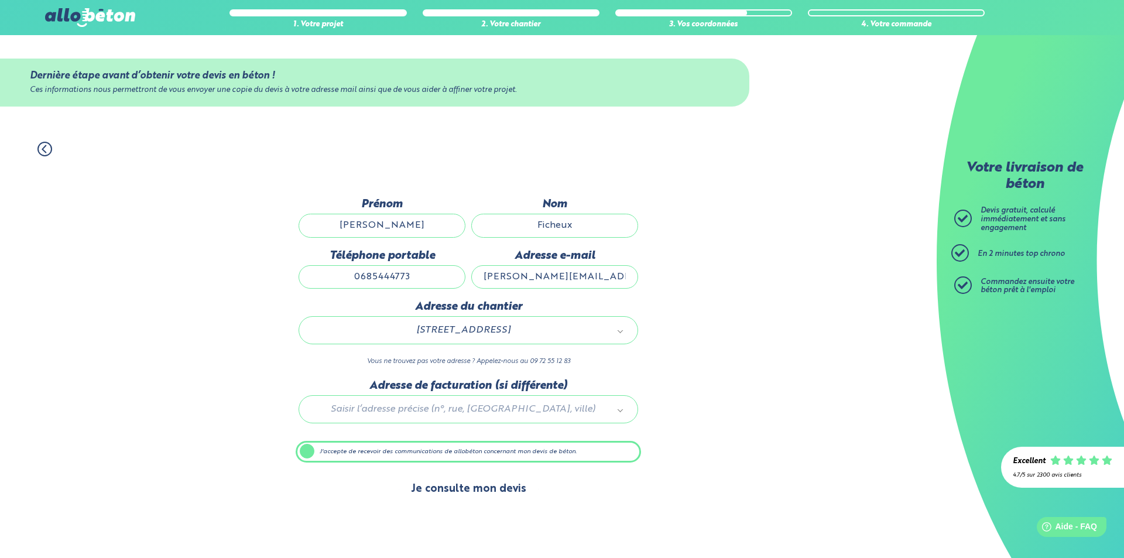
click at [485, 498] on button "Je consulte mon devis" at bounding box center [468, 489] width 139 height 30
